Goal: Task Accomplishment & Management: Complete application form

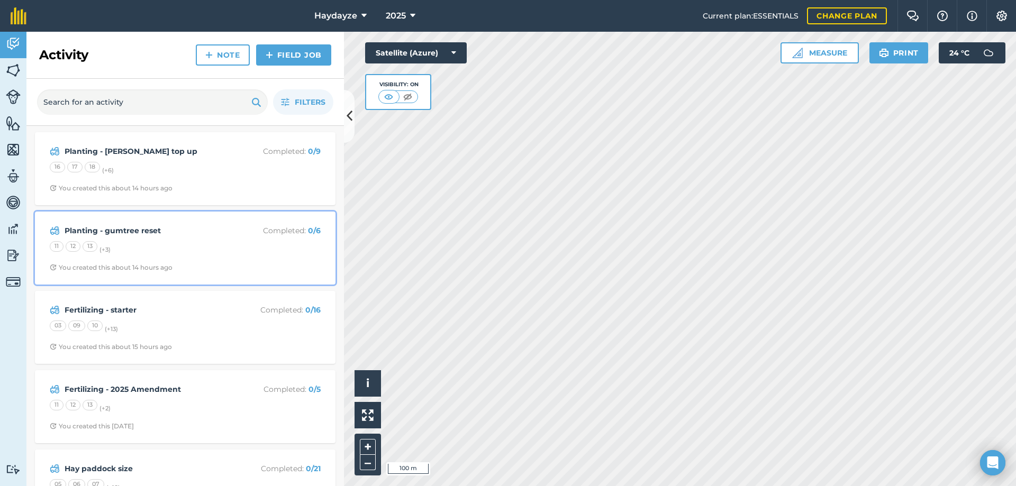
click at [110, 230] on strong "Planting - gumtree reset" at bounding box center [149, 231] width 168 height 12
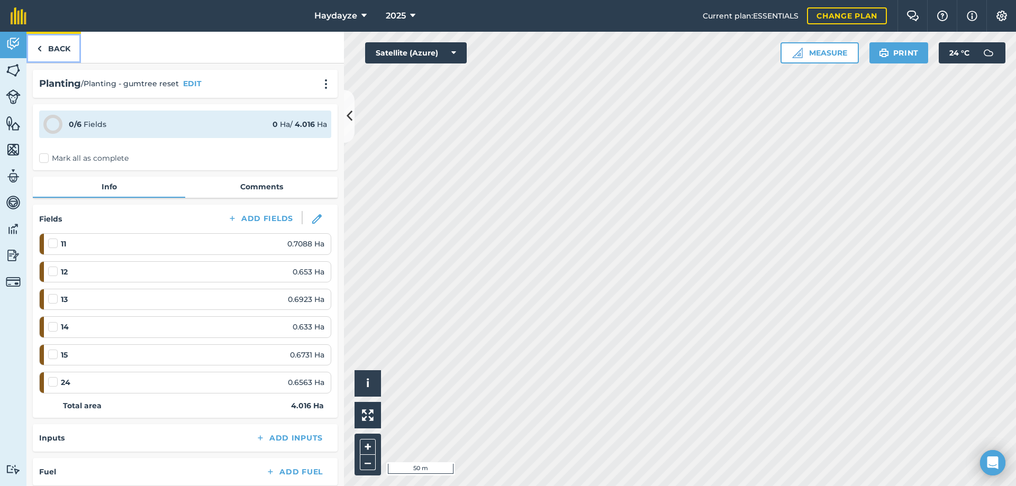
click at [41, 45] on img at bounding box center [39, 48] width 5 height 13
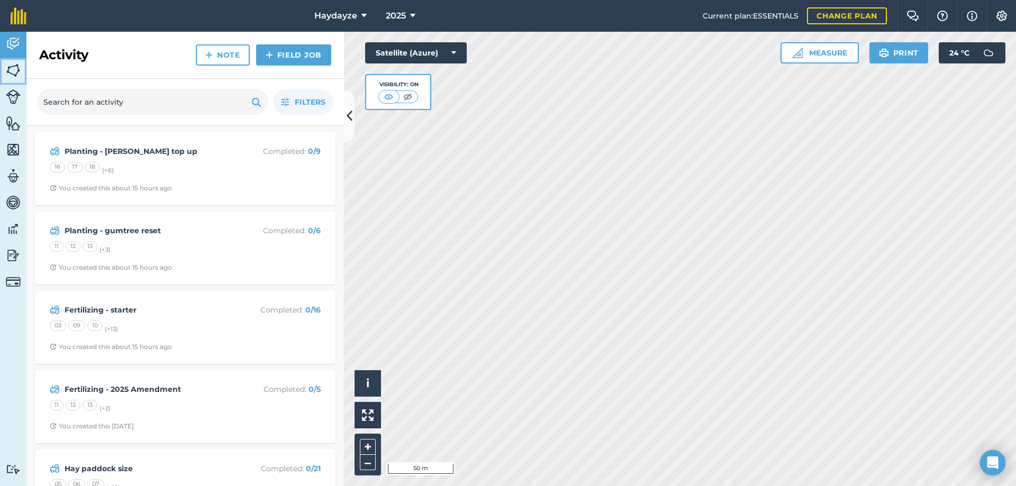
click at [15, 69] on img at bounding box center [13, 70] width 15 height 16
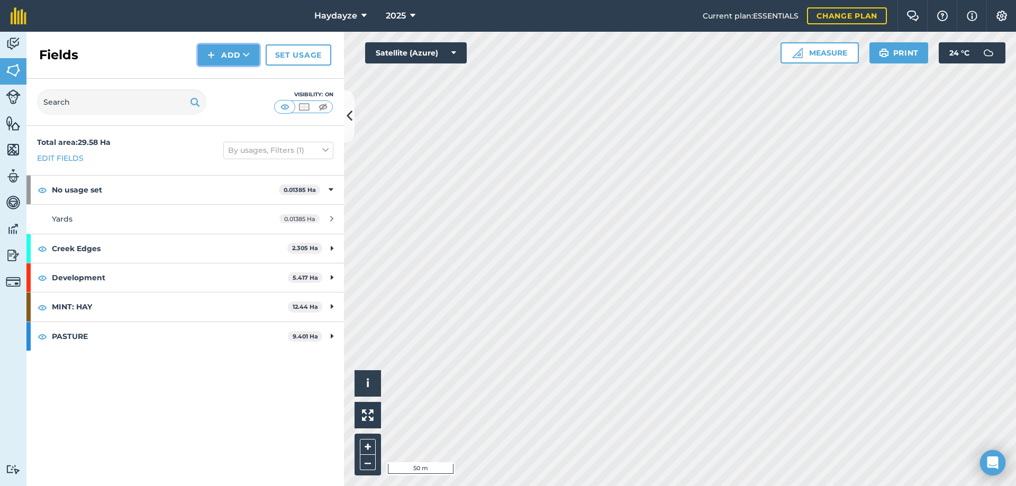
click at [233, 56] on button "Add" at bounding box center [228, 54] width 61 height 21
click at [232, 76] on link "Draw" at bounding box center [229, 78] width 58 height 23
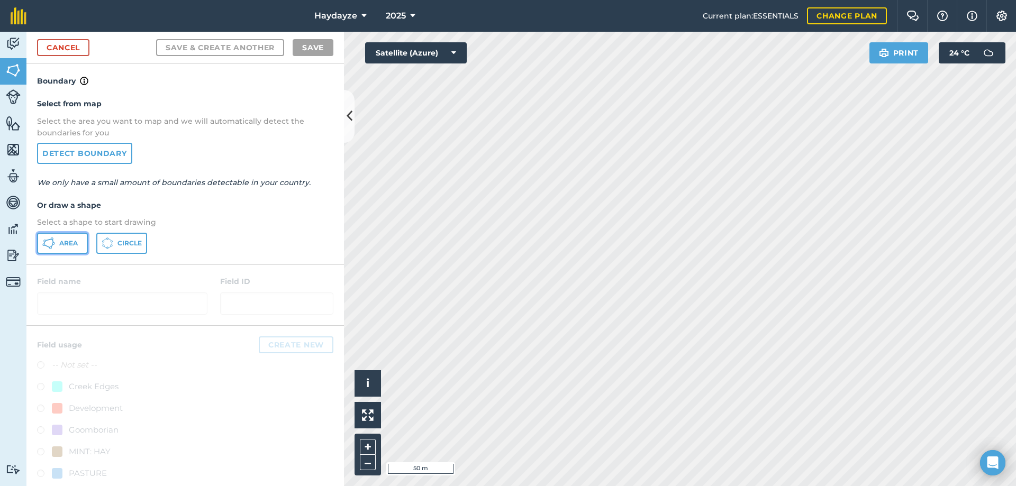
click at [65, 243] on span "Area" at bounding box center [68, 243] width 19 height 8
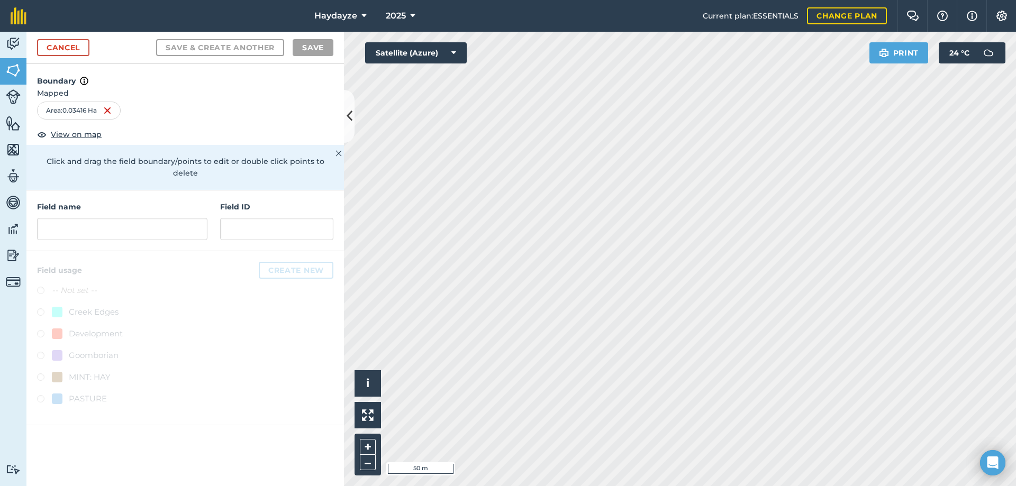
drag, startPoint x: 604, startPoint y: 385, endPoint x: 117, endPoint y: 113, distance: 557.8
click at [117, 113] on div "Area : 0.03416 Ha" at bounding box center [79, 111] width 84 height 18
click at [112, 108] on img at bounding box center [107, 110] width 8 height 13
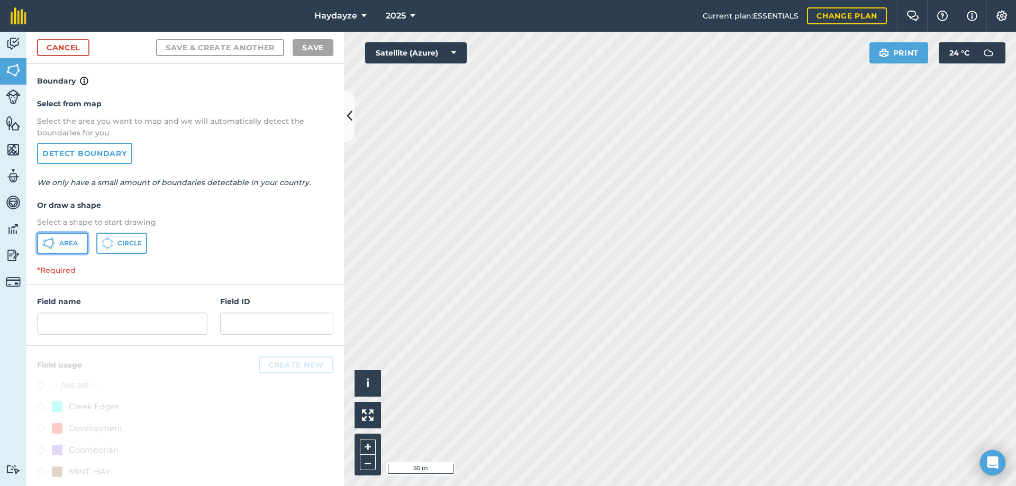
click at [68, 247] on span "Area" at bounding box center [68, 243] width 19 height 8
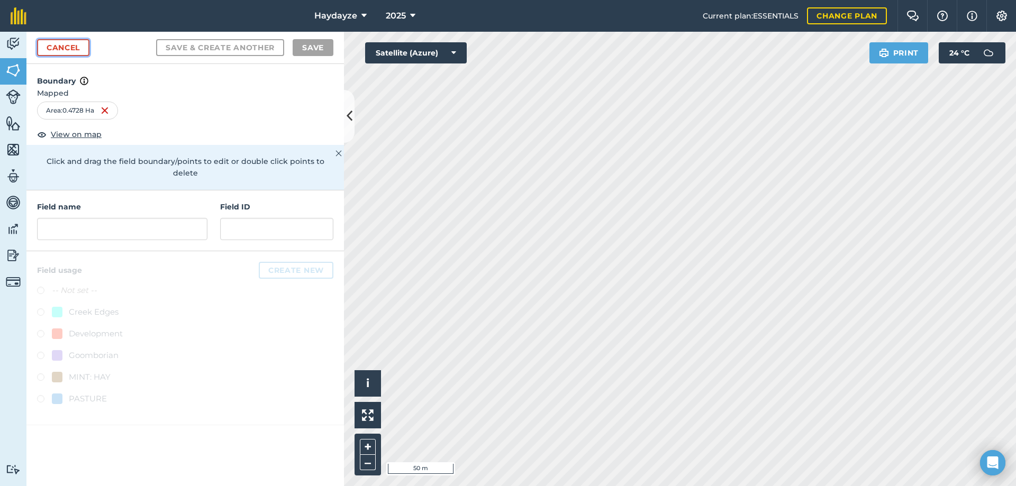
click at [64, 46] on link "Cancel" at bounding box center [63, 47] width 52 height 17
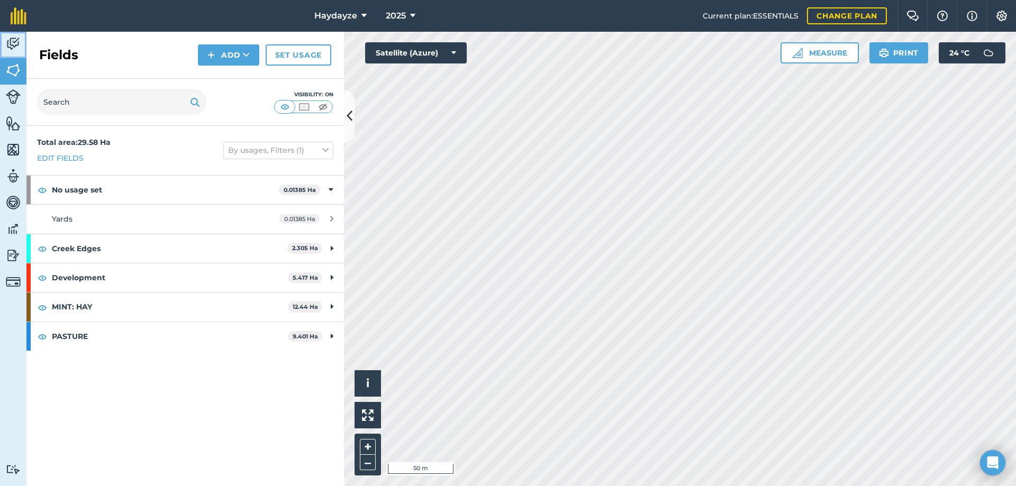
click at [9, 41] on img at bounding box center [13, 44] width 15 height 16
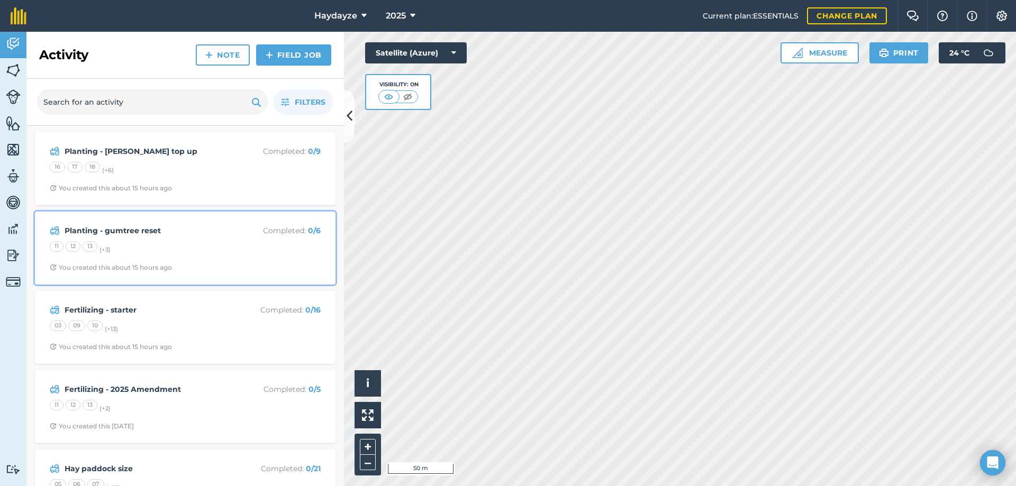
click at [108, 249] on small "(+ 3 )" at bounding box center [105, 249] width 11 height 7
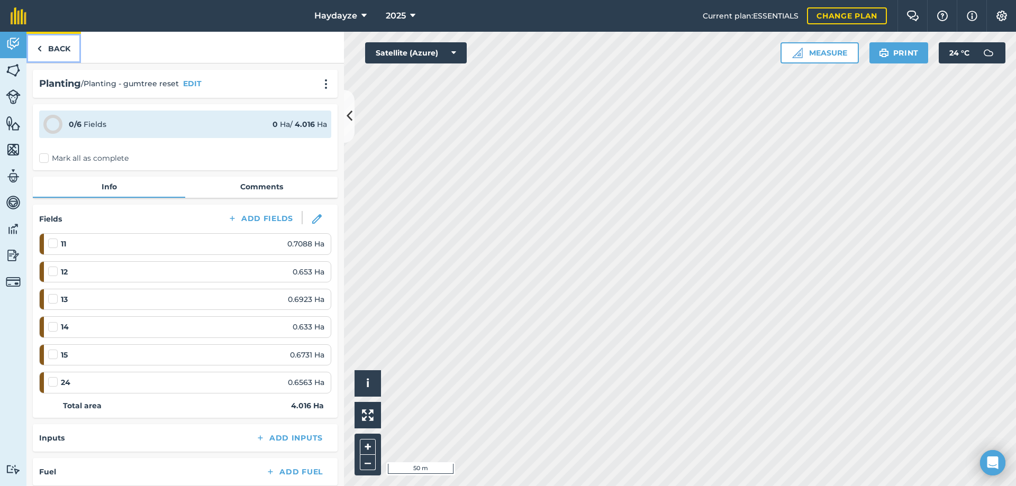
click at [38, 47] on img at bounding box center [39, 48] width 5 height 13
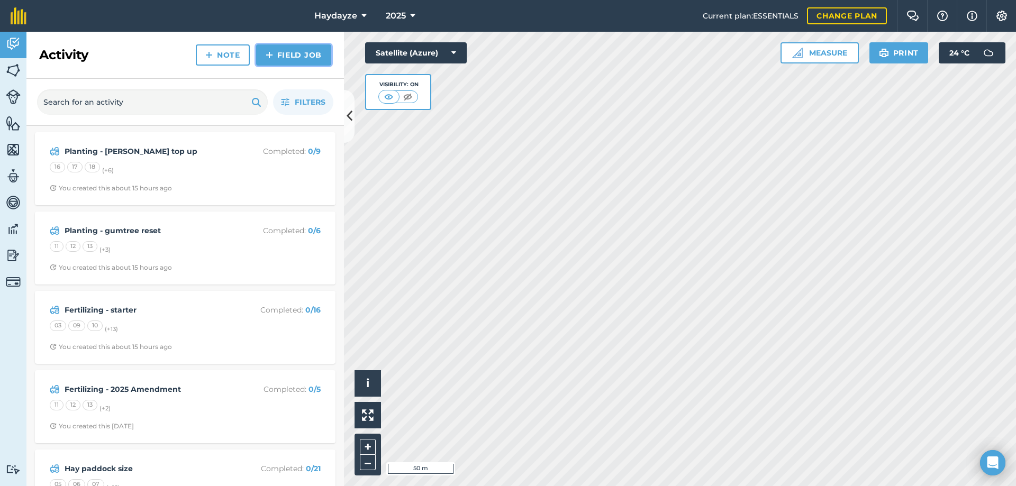
click at [287, 48] on link "Field Job" at bounding box center [293, 54] width 75 height 21
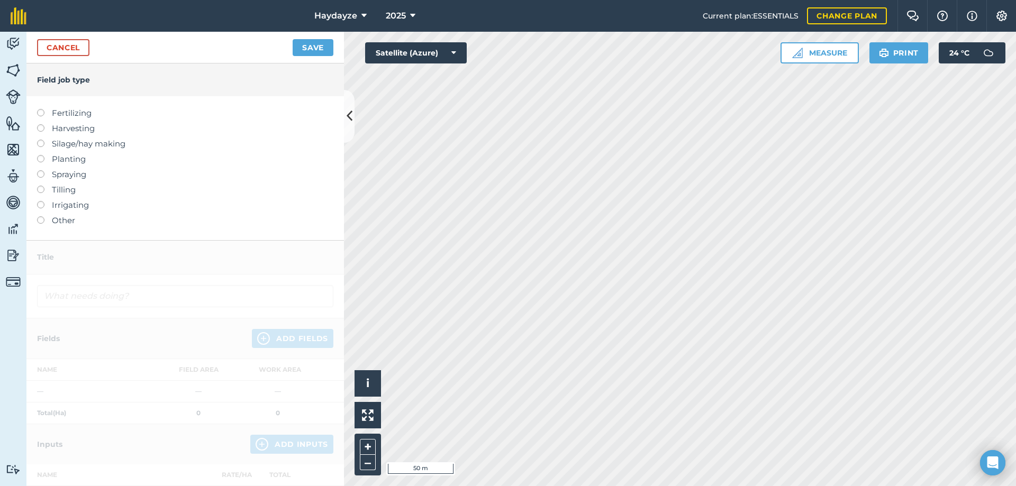
click at [39, 155] on label at bounding box center [44, 155] width 15 height 0
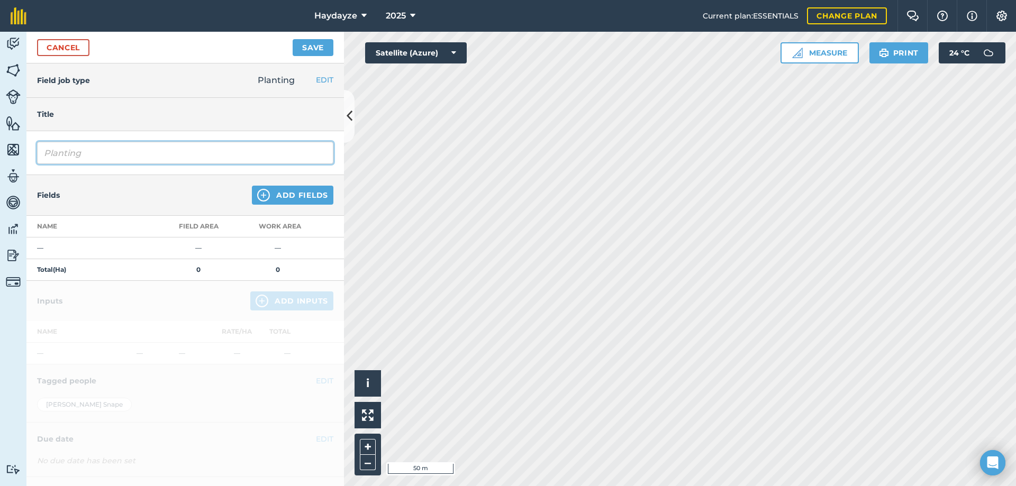
click at [89, 154] on input "Planting" at bounding box center [185, 153] width 296 height 22
type input "Planting -"
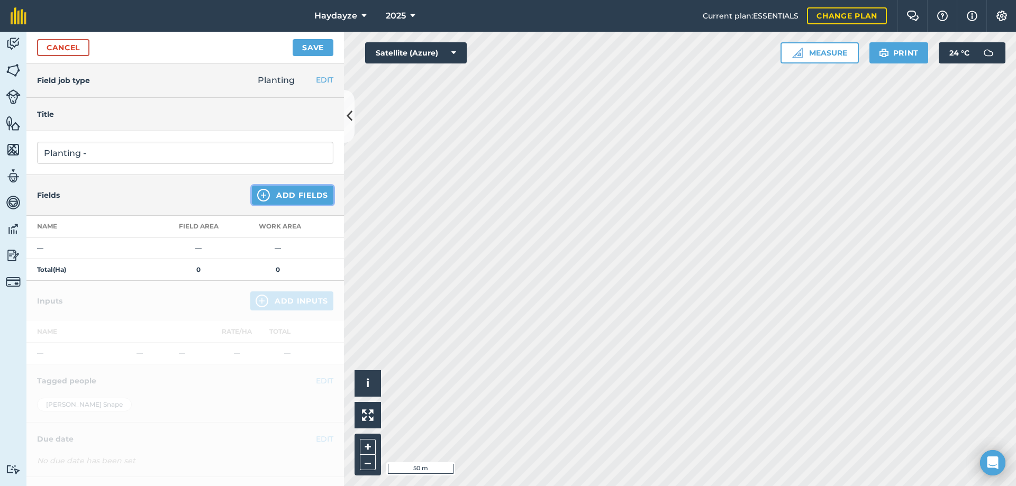
click at [277, 195] on button "Add Fields" at bounding box center [293, 195] width 82 height 19
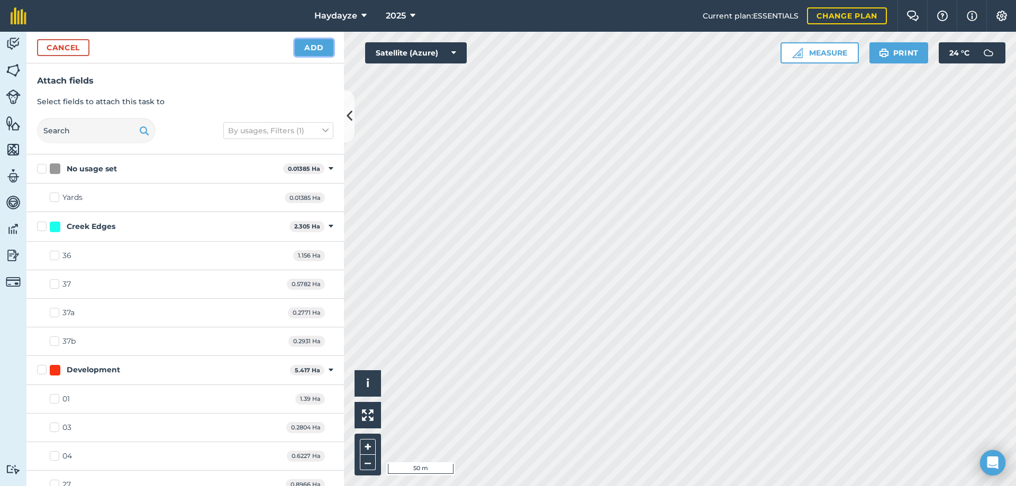
click at [319, 47] on button "Add" at bounding box center [314, 47] width 39 height 17
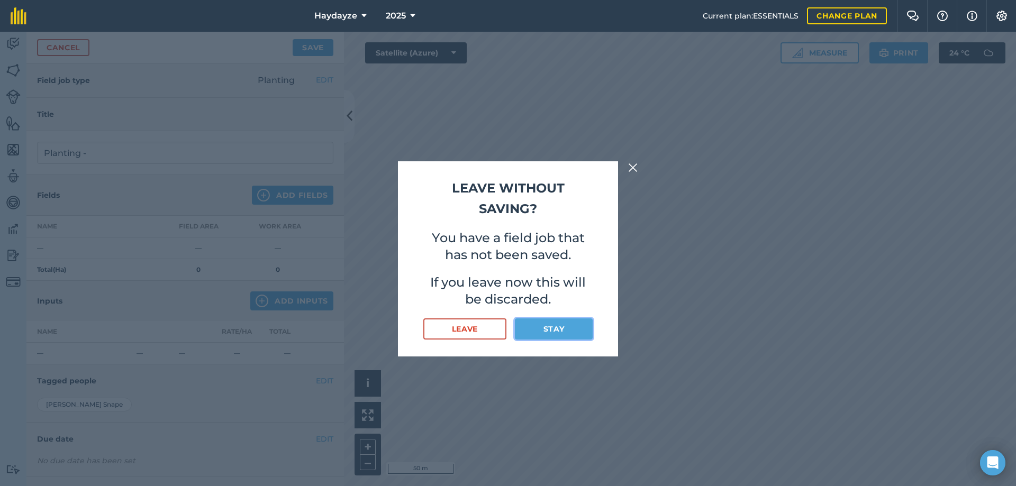
click at [548, 326] on button "Stay" at bounding box center [554, 329] width 78 height 21
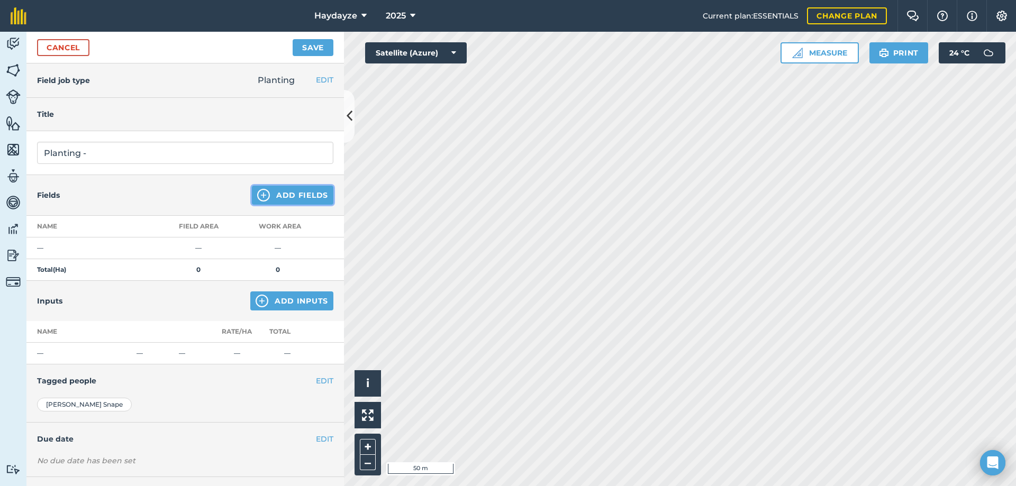
click at [290, 192] on button "Add Fields" at bounding box center [293, 195] width 82 height 19
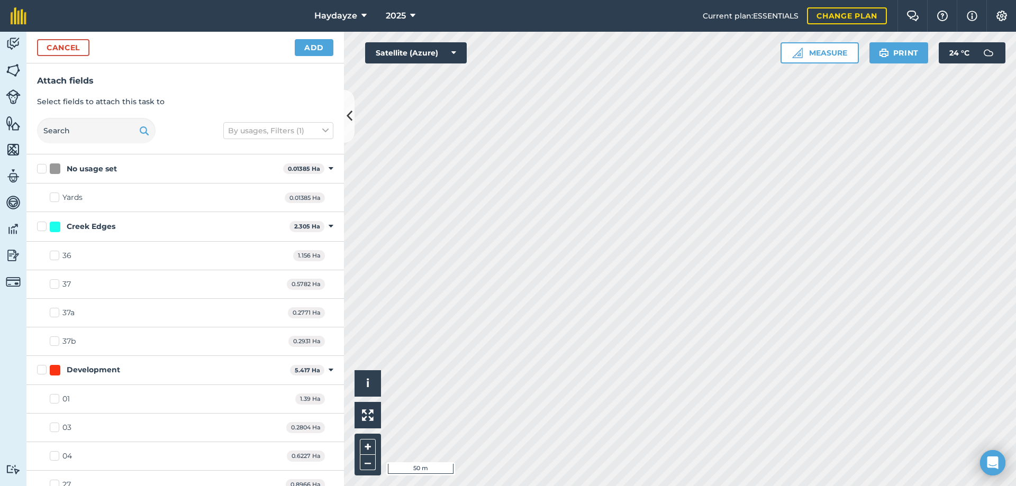
checkbox input "true"
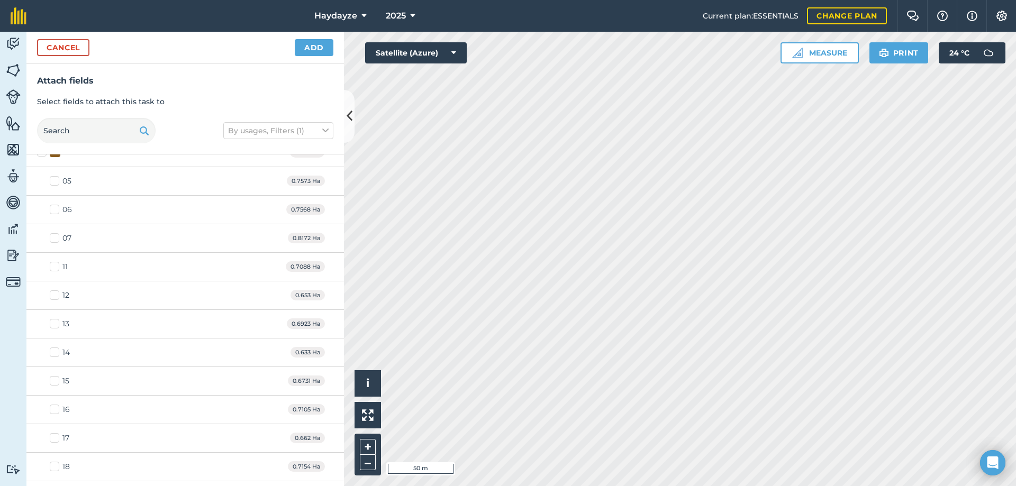
scroll to position [53, 0]
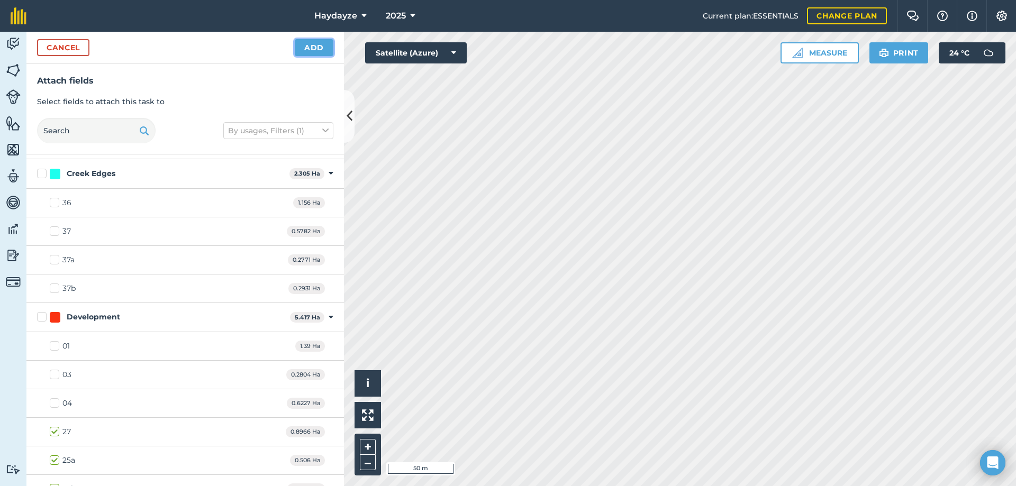
click at [319, 47] on button "Add" at bounding box center [314, 47] width 39 height 17
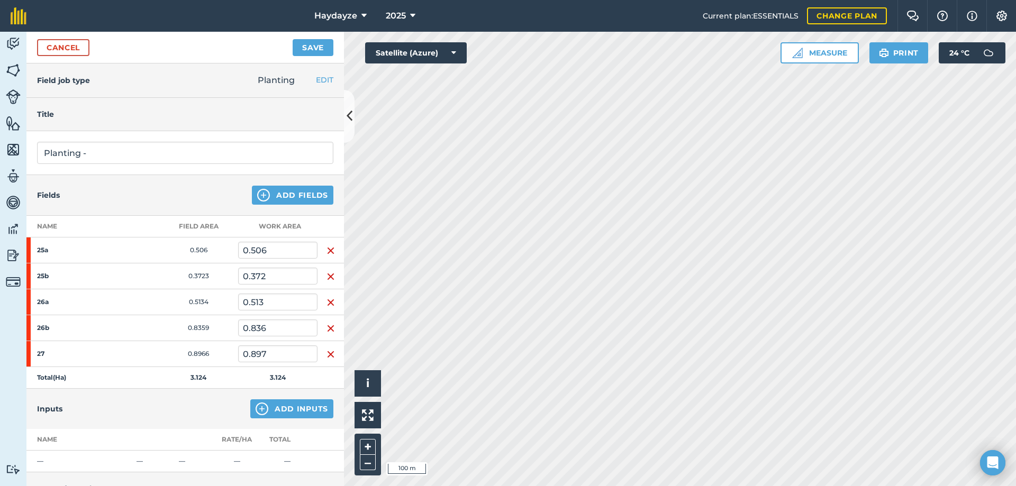
click at [327, 252] on img "button" at bounding box center [331, 251] width 8 height 13
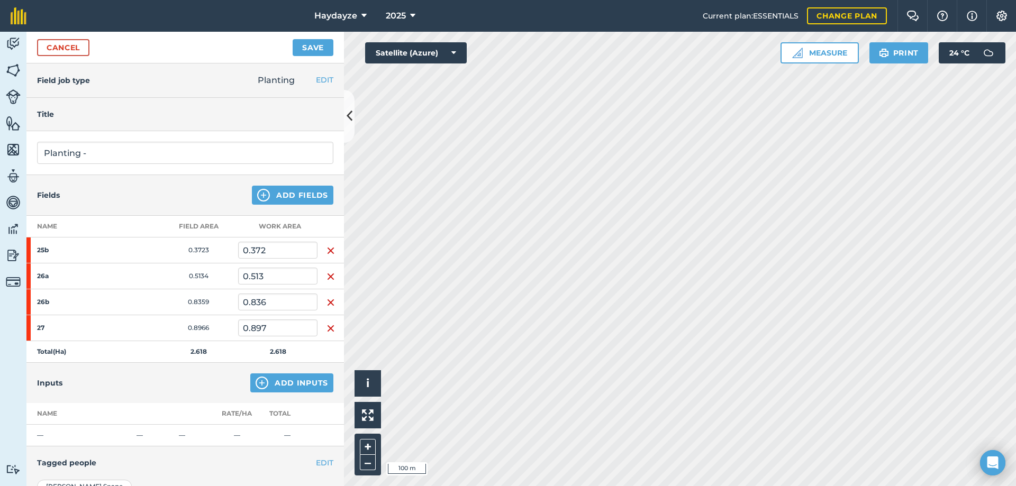
click at [327, 272] on img "button" at bounding box center [331, 276] width 8 height 13
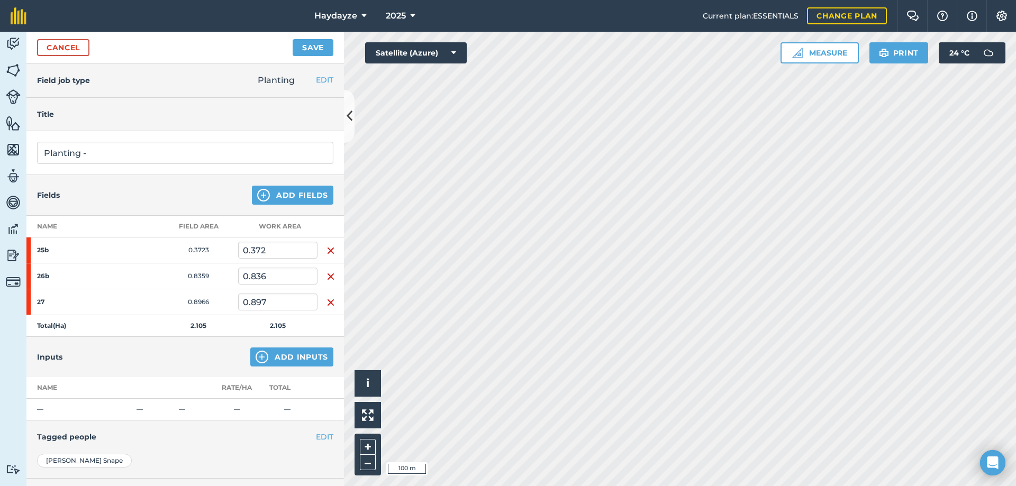
click at [327, 250] on img "button" at bounding box center [331, 251] width 8 height 13
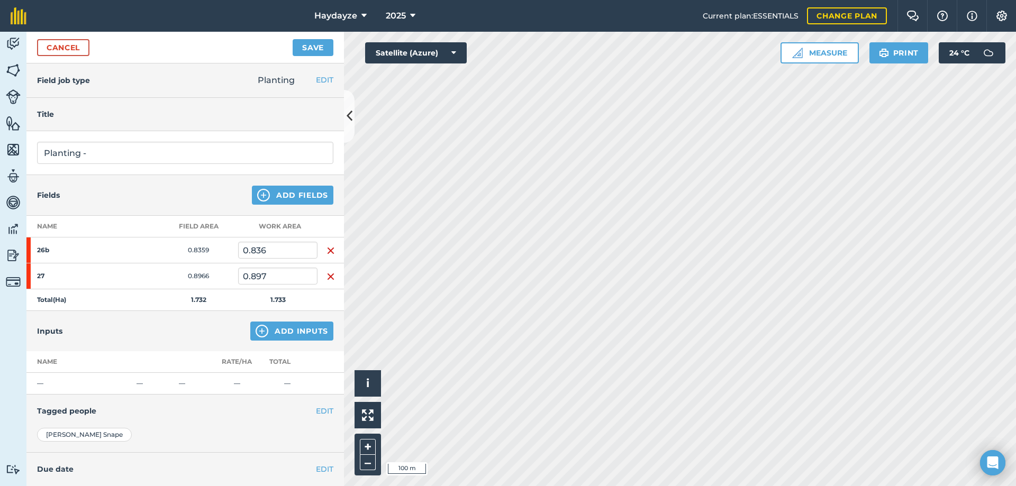
click at [327, 251] on img "button" at bounding box center [331, 251] width 8 height 13
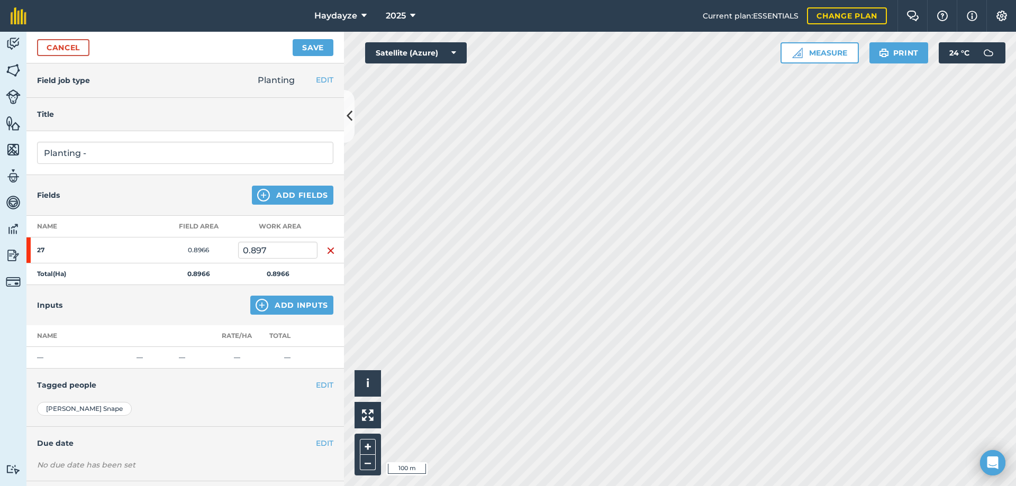
click at [329, 254] on img "button" at bounding box center [331, 251] width 8 height 13
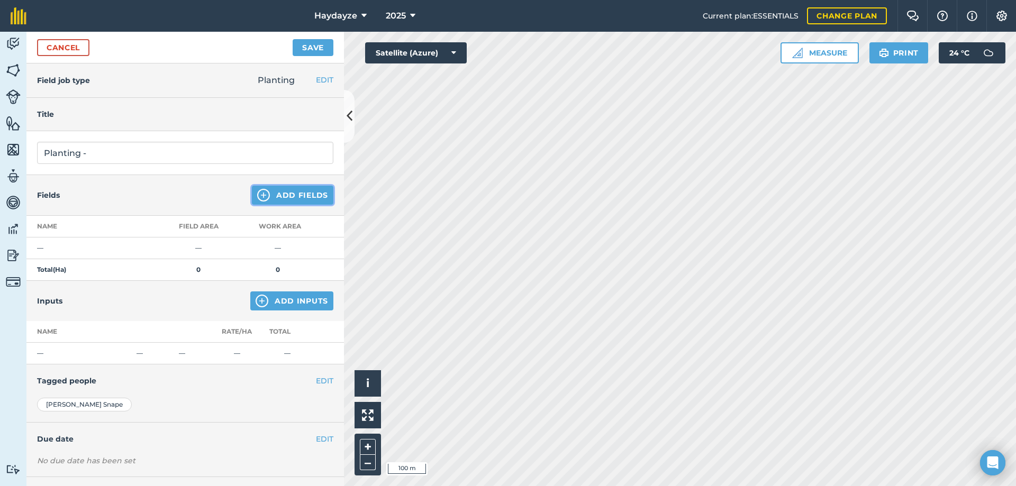
click at [301, 192] on button "Add Fields" at bounding box center [293, 195] width 82 height 19
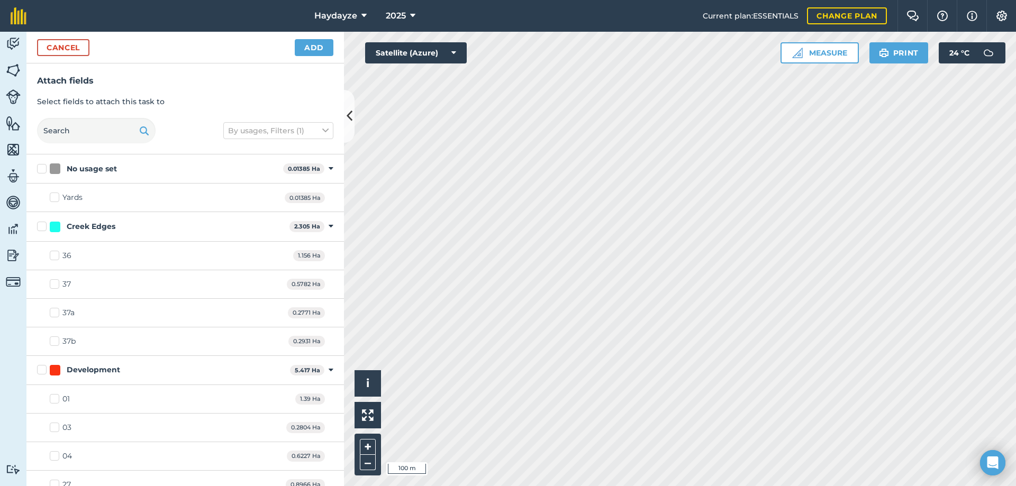
checkbox input "true"
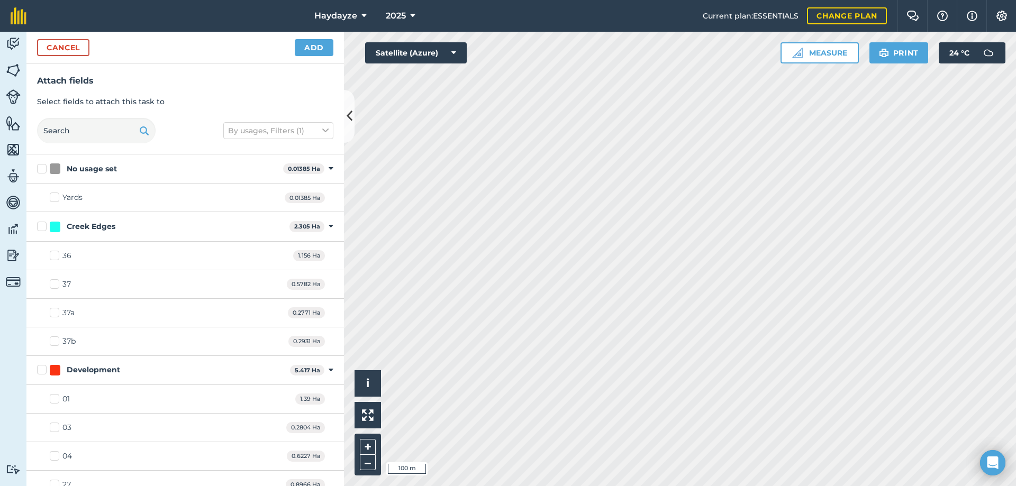
checkbox input "true"
click at [306, 48] on button "Add" at bounding box center [314, 47] width 39 height 17
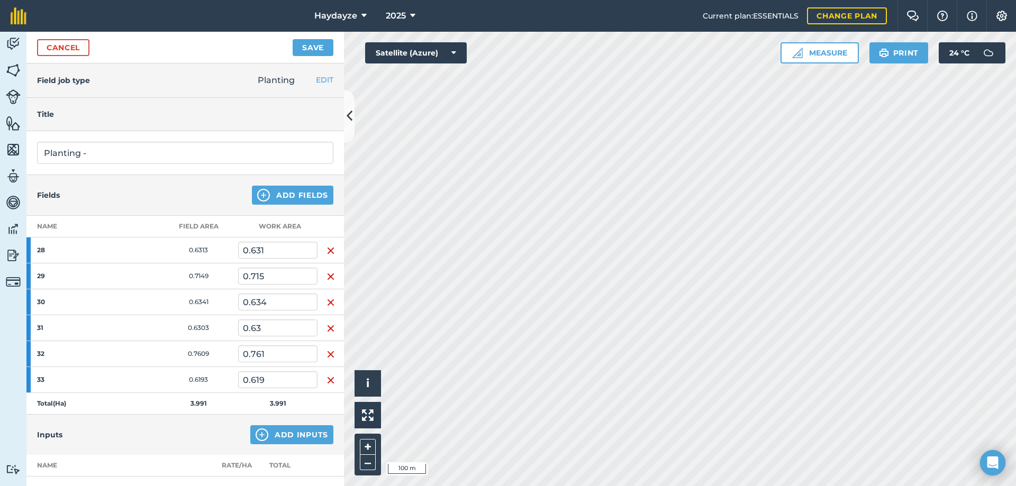
click at [327, 248] on img "button" at bounding box center [331, 251] width 8 height 13
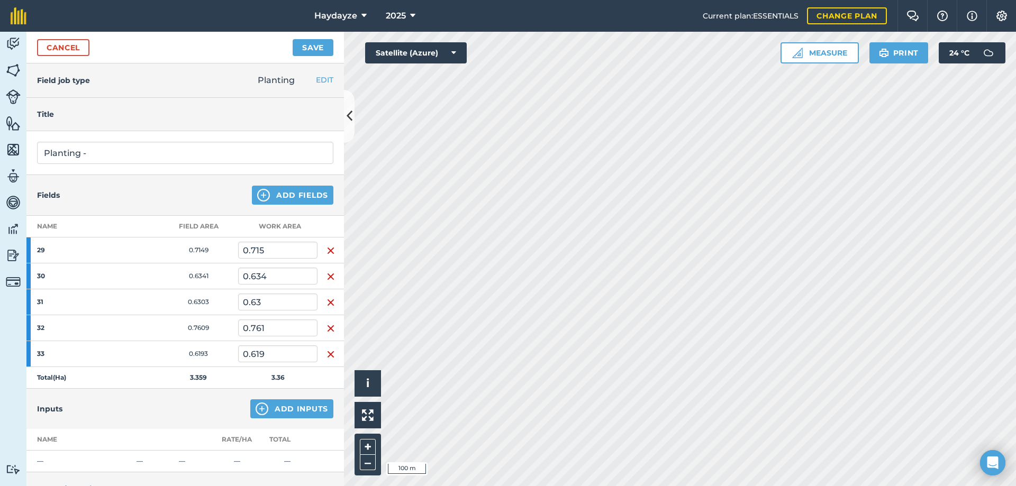
click at [328, 249] on img "button" at bounding box center [331, 251] width 8 height 13
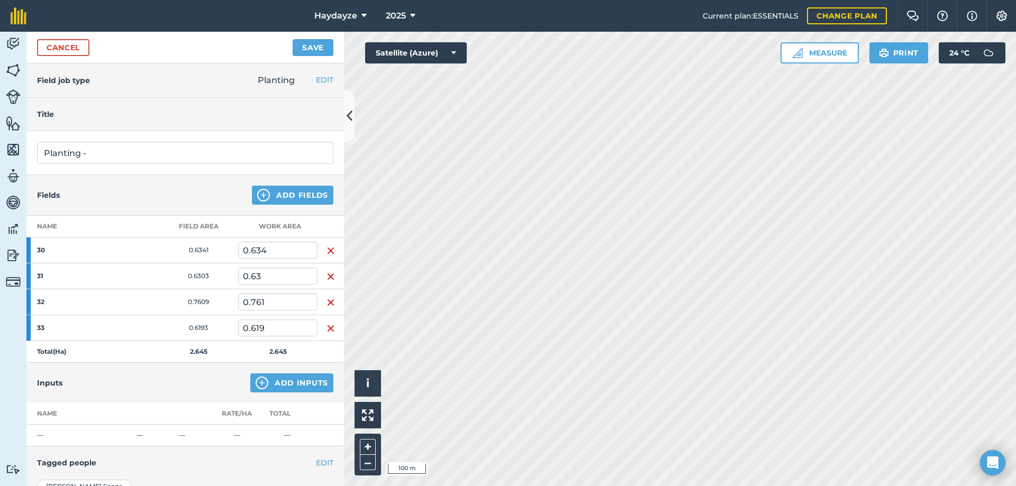
click at [328, 261] on td at bounding box center [331, 251] width 26 height 26
click at [327, 252] on img "button" at bounding box center [331, 251] width 8 height 13
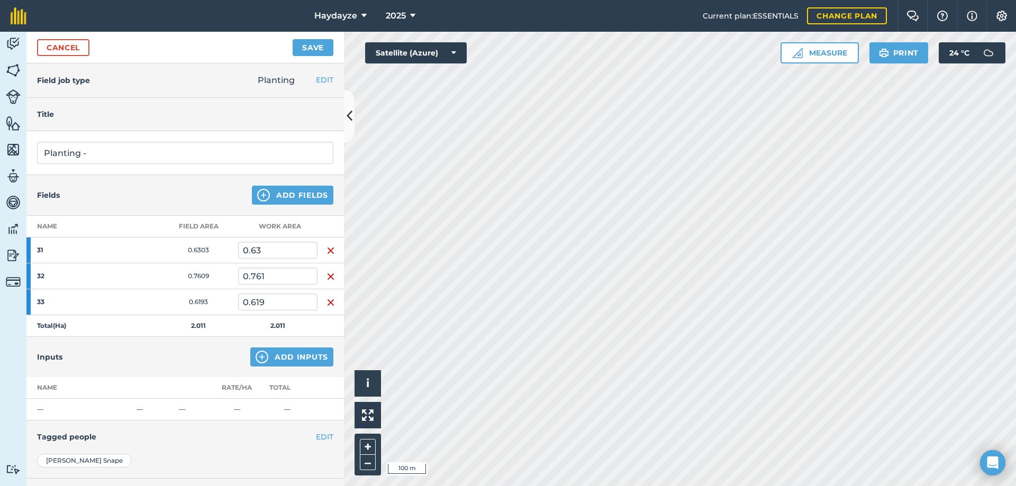
click at [329, 249] on img "button" at bounding box center [331, 251] width 8 height 13
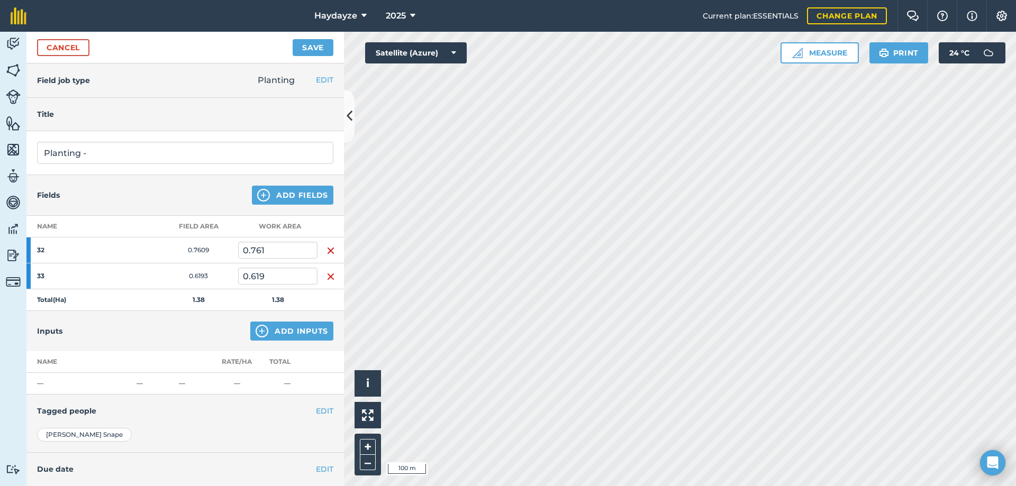
click at [327, 251] on img "button" at bounding box center [331, 251] width 8 height 13
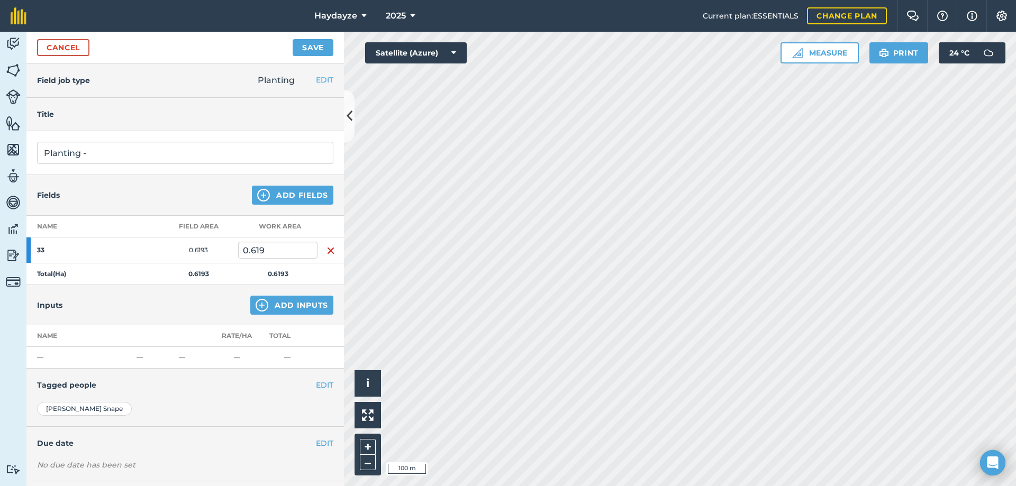
click at [327, 251] on img "button" at bounding box center [331, 251] width 8 height 13
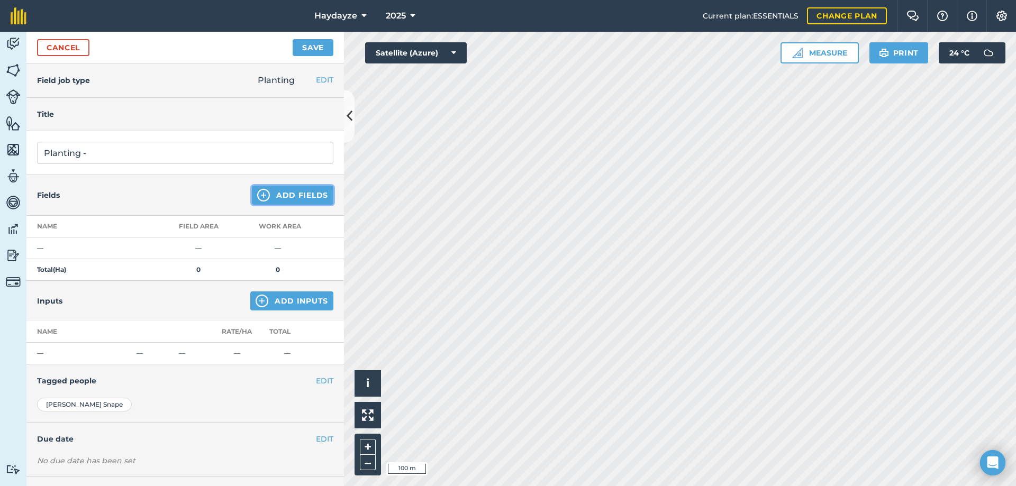
click at [291, 194] on button "Add Fields" at bounding box center [293, 195] width 82 height 19
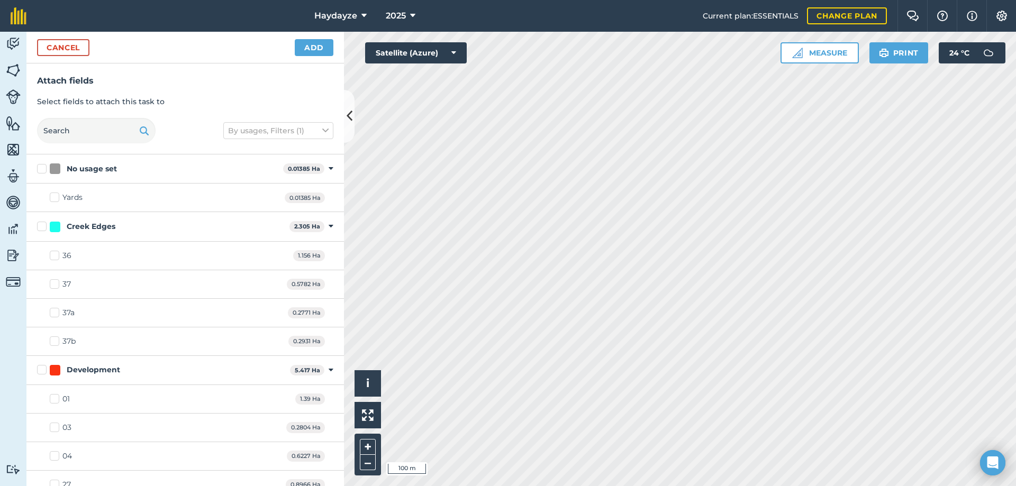
checkbox input "true"
click at [317, 42] on button "Add" at bounding box center [314, 47] width 39 height 17
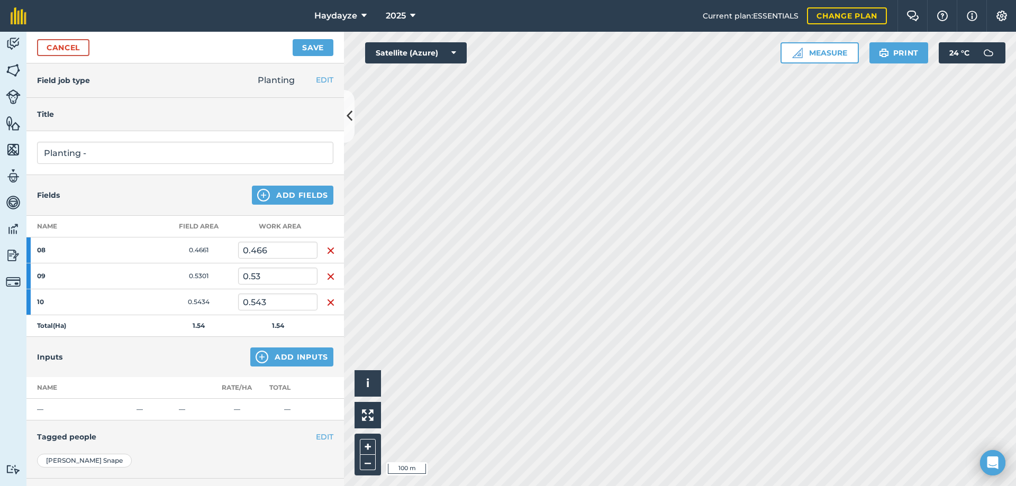
click at [327, 248] on img "button" at bounding box center [331, 251] width 8 height 13
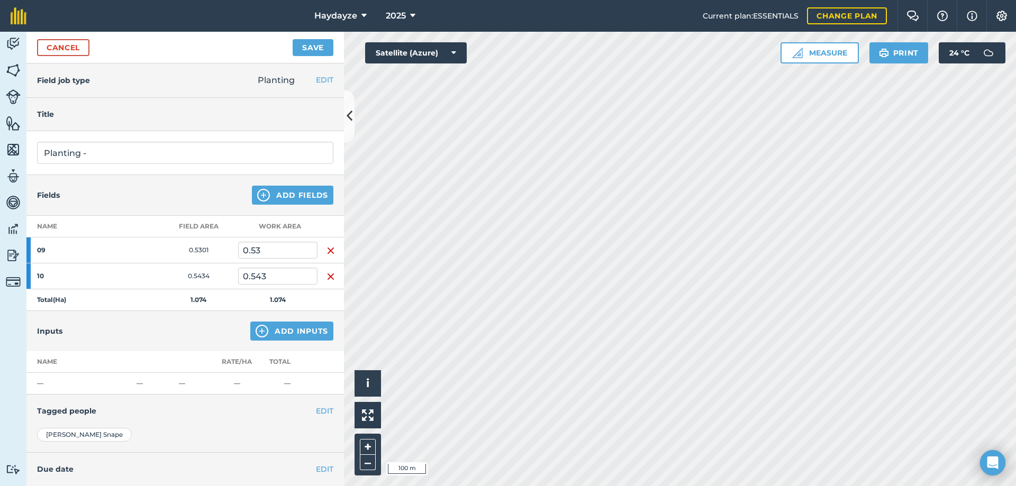
click at [328, 249] on img "button" at bounding box center [331, 251] width 8 height 13
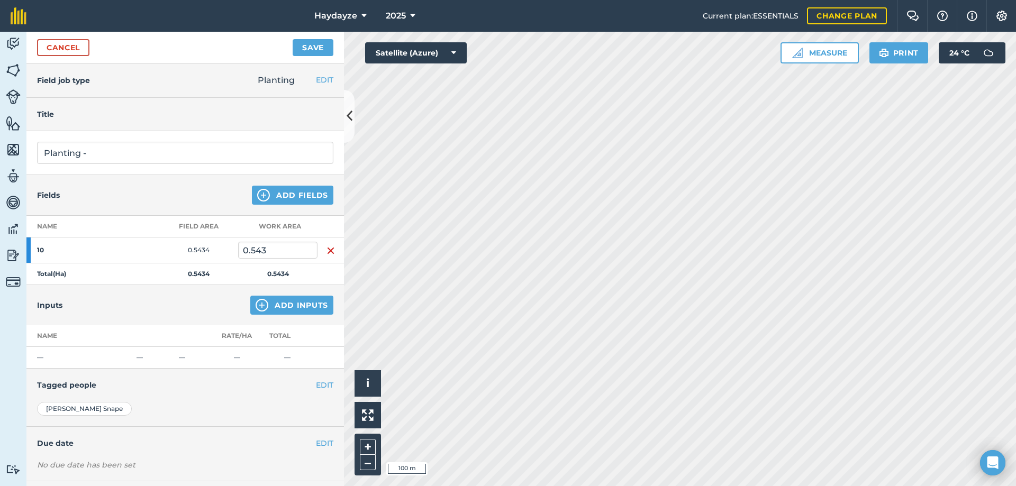
click at [328, 248] on img "button" at bounding box center [331, 251] width 8 height 13
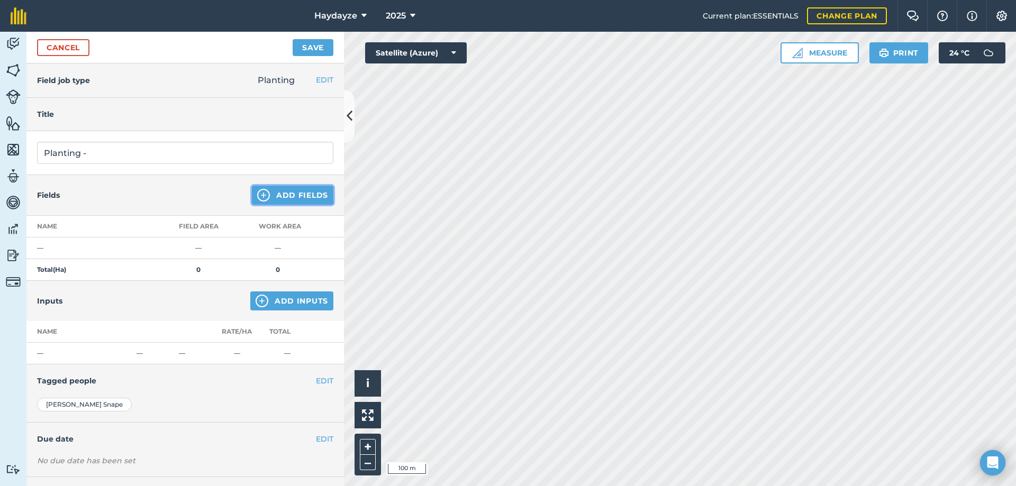
click at [305, 194] on button "Add Fields" at bounding box center [293, 195] width 82 height 19
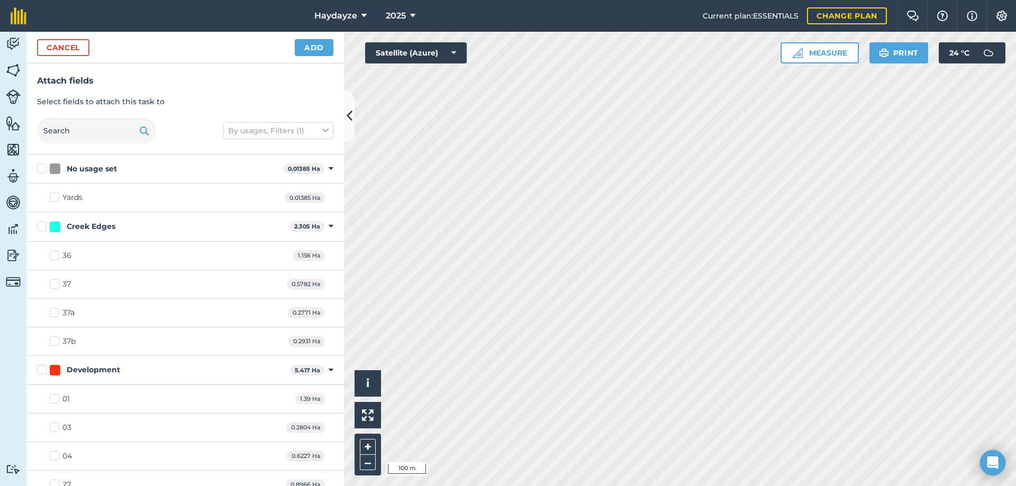
checkbox input "true"
click at [310, 43] on button "Add" at bounding box center [314, 47] width 39 height 17
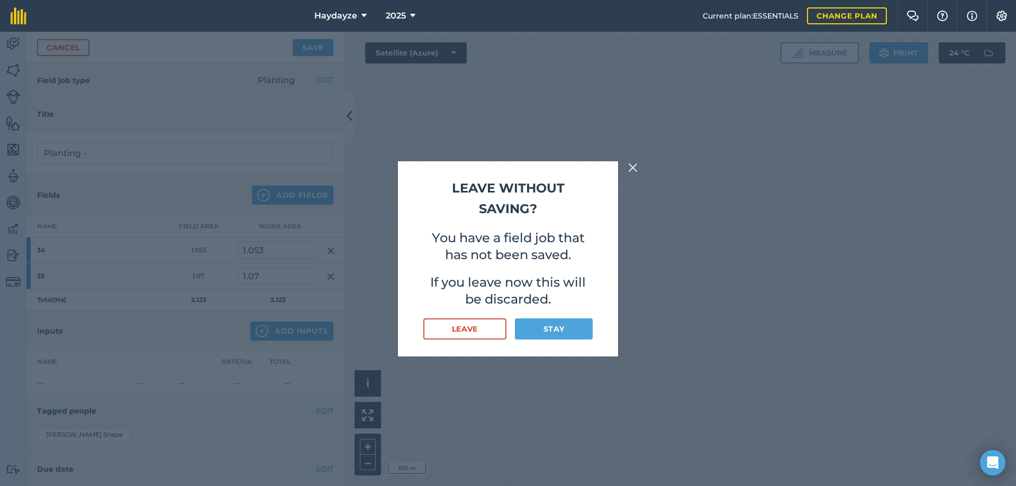
click at [631, 165] on img at bounding box center [633, 167] width 10 height 13
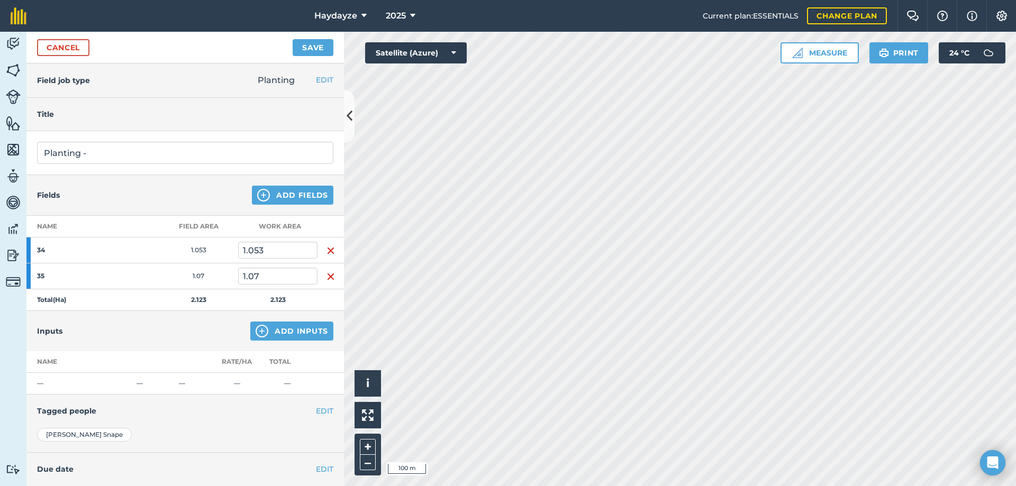
click at [327, 247] on img "button" at bounding box center [331, 251] width 8 height 13
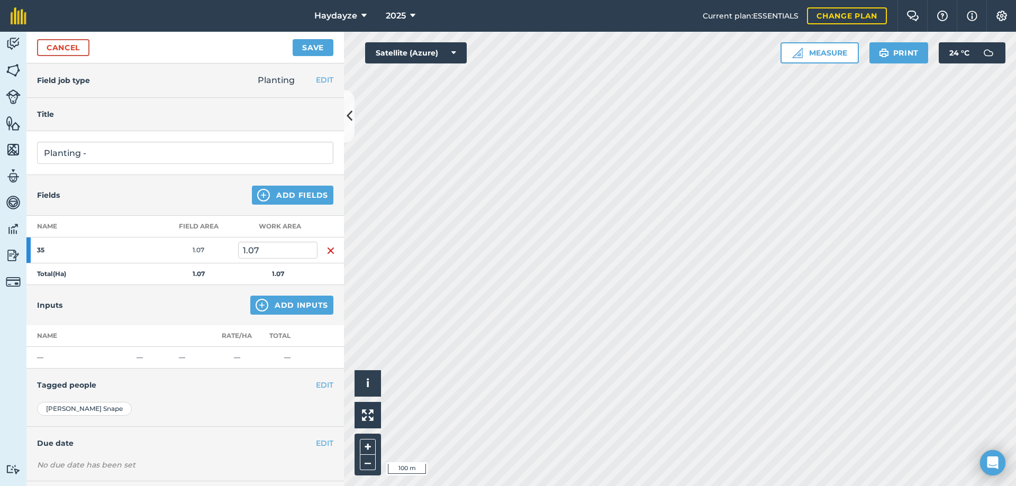
click at [327, 251] on img "button" at bounding box center [331, 251] width 8 height 13
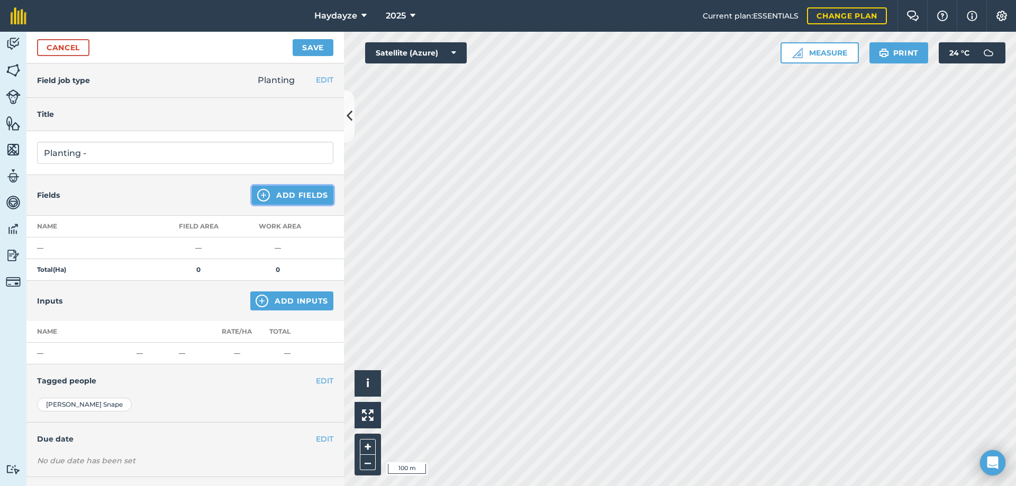
click at [293, 195] on button "Add Fields" at bounding box center [293, 195] width 82 height 19
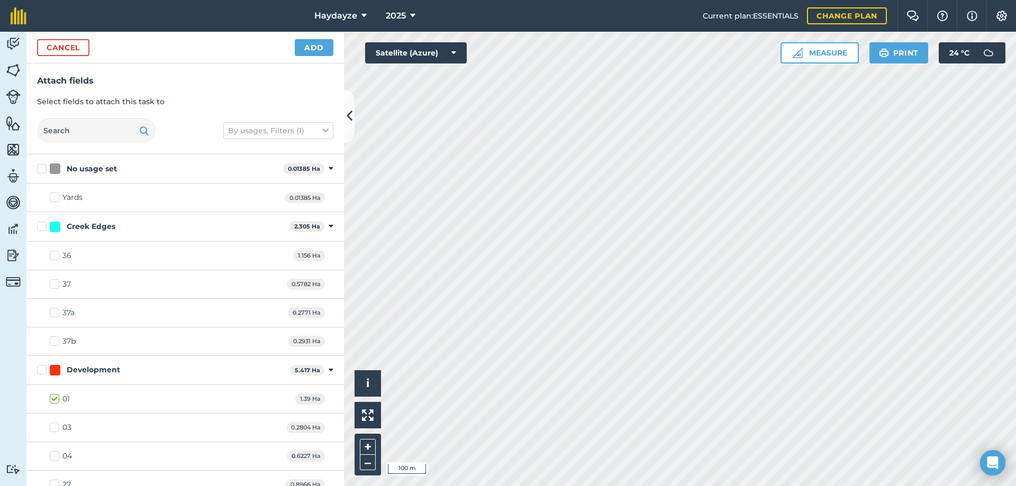
checkbox input "true"
click at [315, 41] on button "Add" at bounding box center [314, 47] width 39 height 17
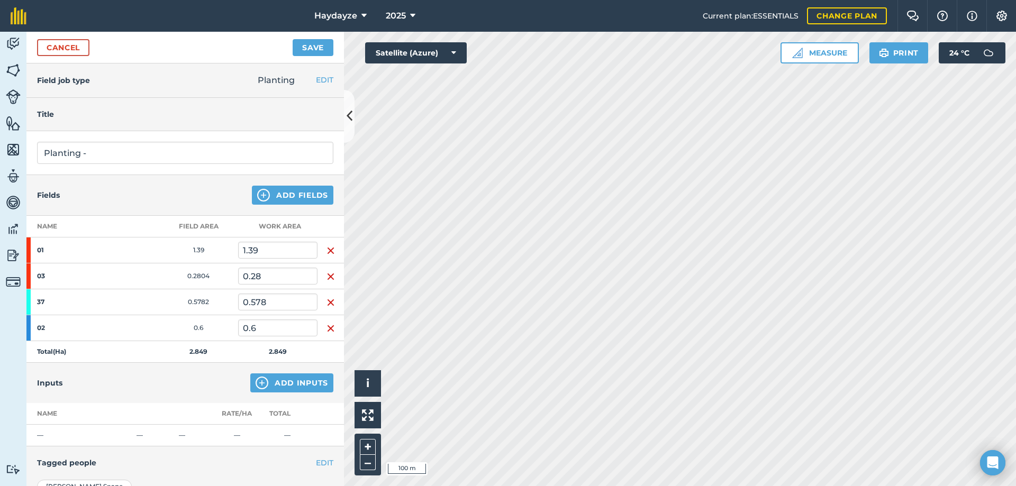
click at [322, 248] on td at bounding box center [331, 251] width 26 height 26
click at [328, 247] on img "button" at bounding box center [331, 251] width 8 height 13
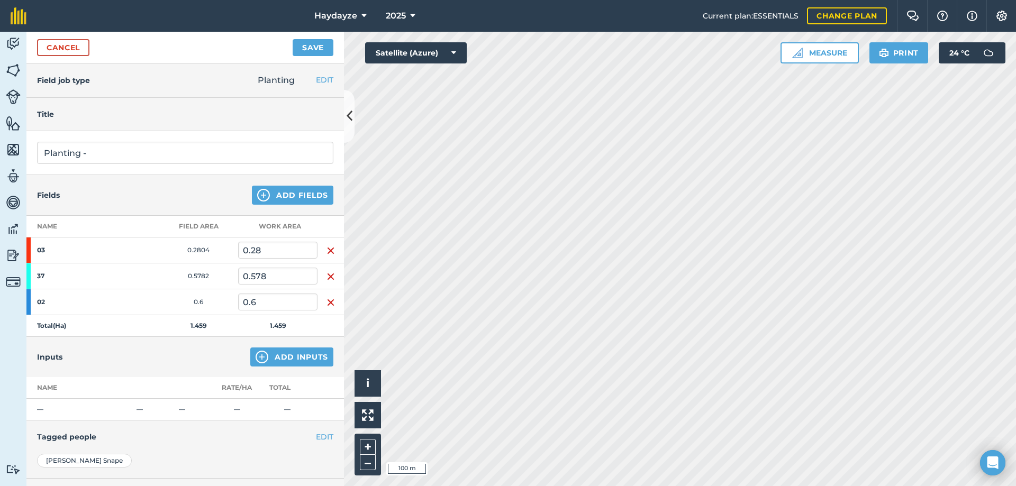
click at [327, 248] on img "button" at bounding box center [331, 251] width 8 height 13
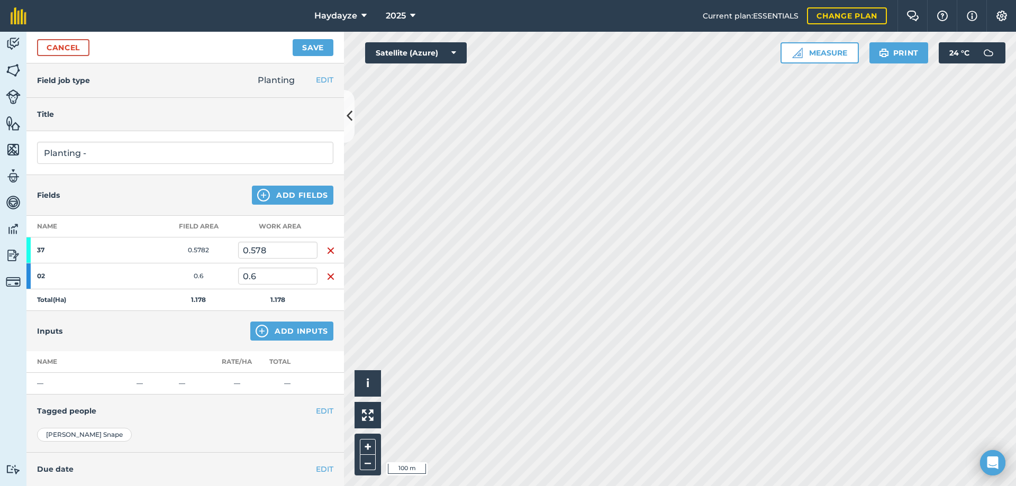
click at [327, 250] on img "button" at bounding box center [331, 251] width 8 height 13
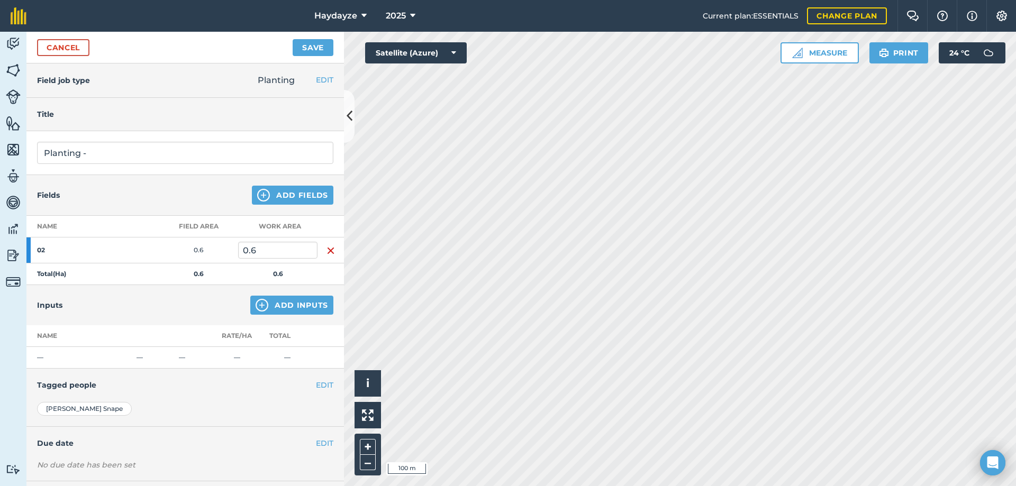
click at [327, 252] on img "button" at bounding box center [331, 251] width 8 height 13
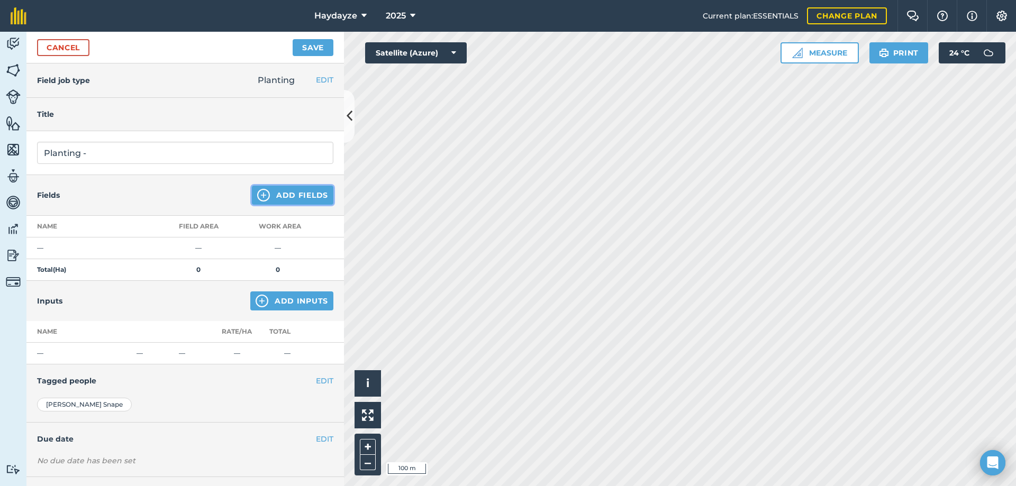
click at [299, 192] on button "Add Fields" at bounding box center [293, 195] width 82 height 19
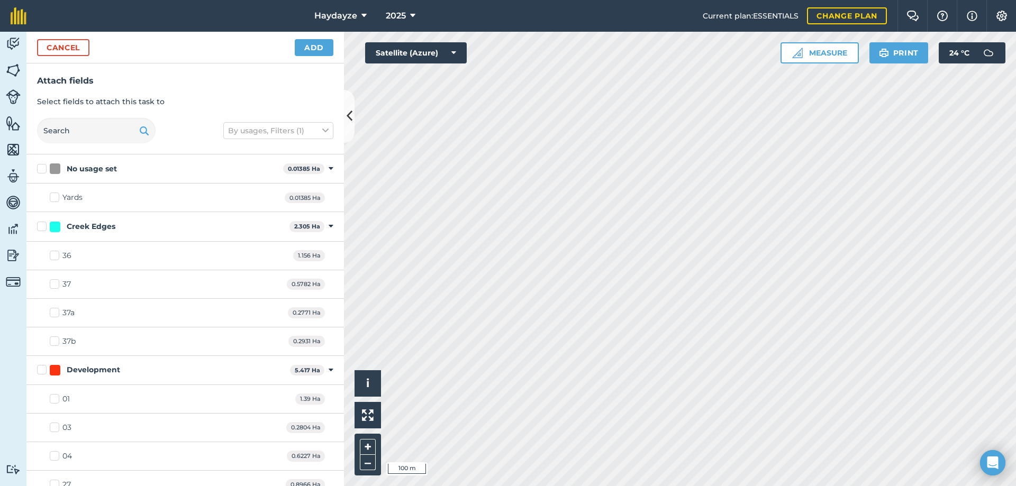
checkbox input "true"
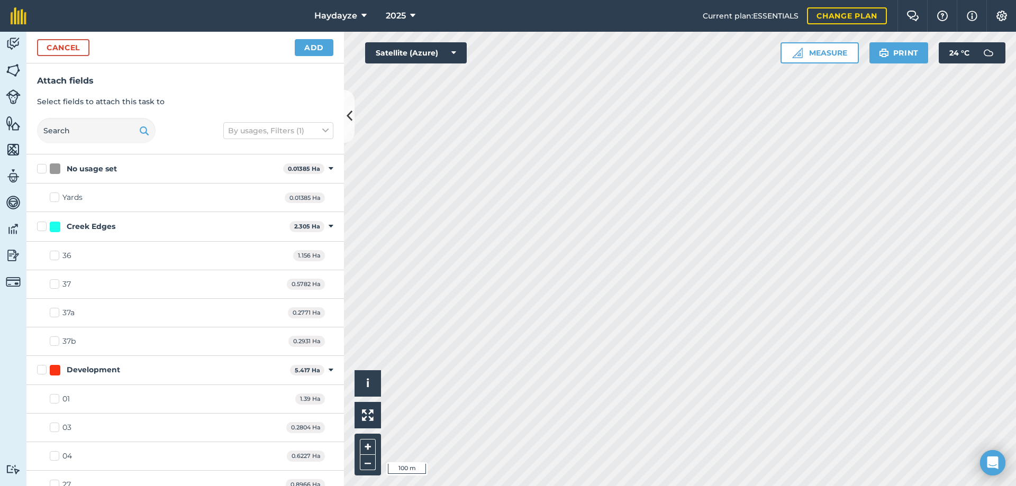
checkbox input "true"
click at [319, 44] on button "Add" at bounding box center [314, 47] width 39 height 17
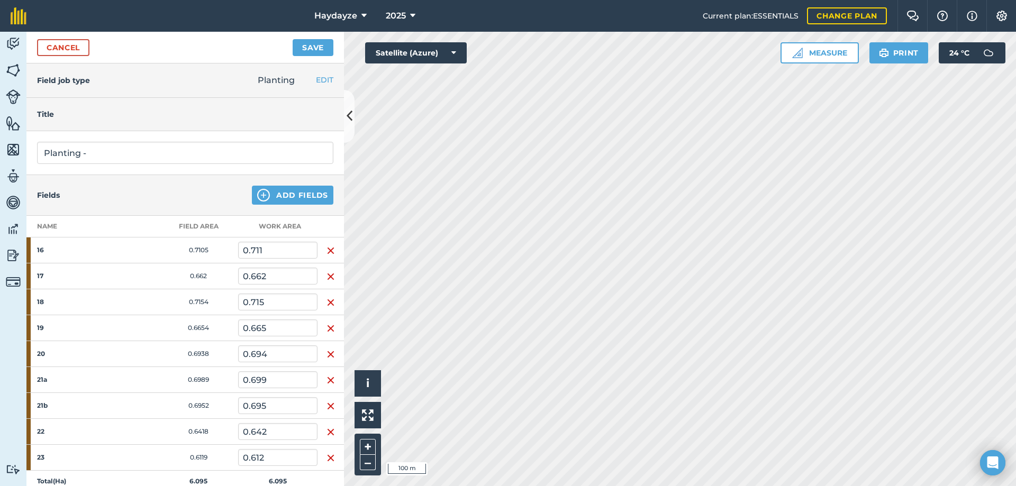
scroll to position [259, 0]
